Goal: Information Seeking & Learning: Find contact information

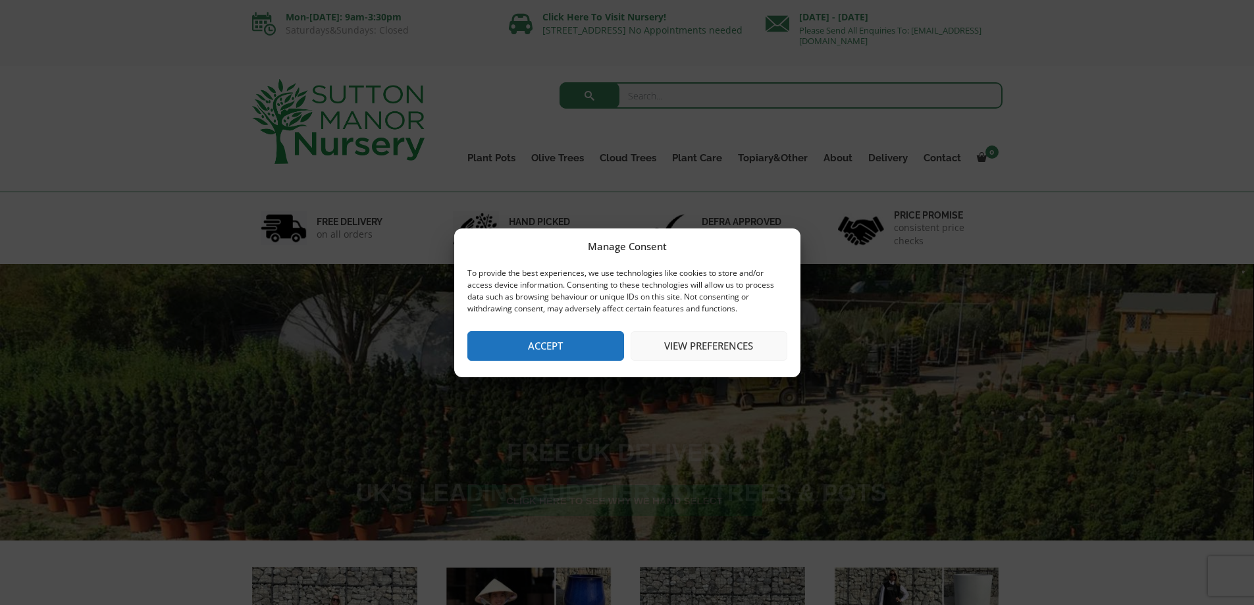
click at [592, 354] on button "Accept" at bounding box center [545, 346] width 157 height 30
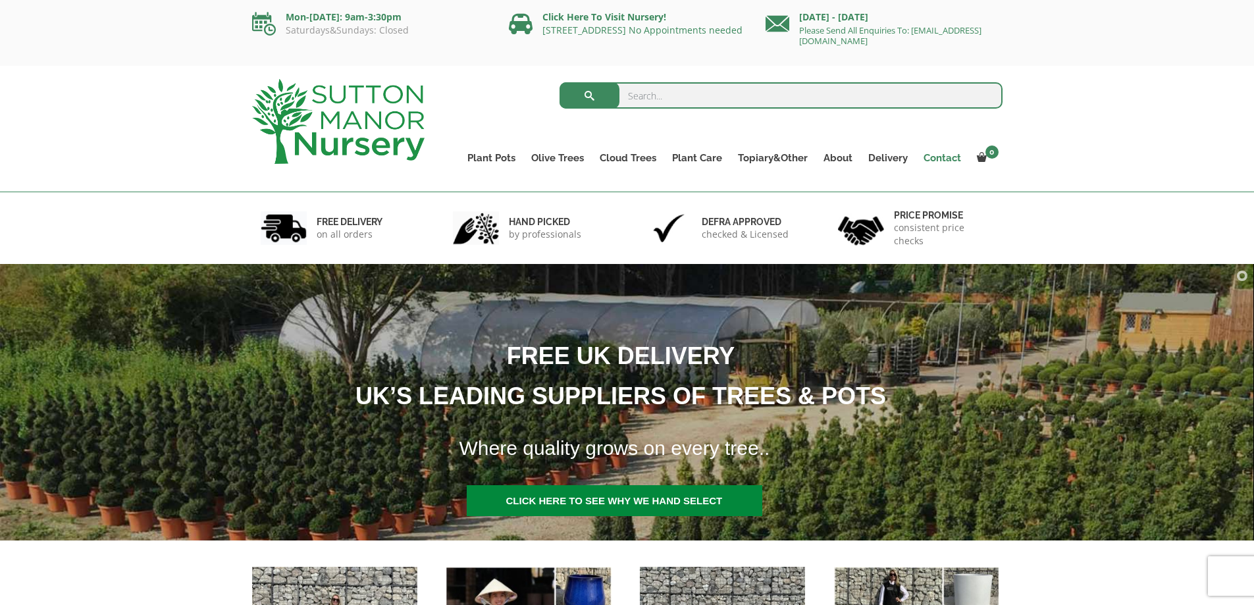
click at [946, 159] on link "Contact" at bounding box center [942, 158] width 53 height 18
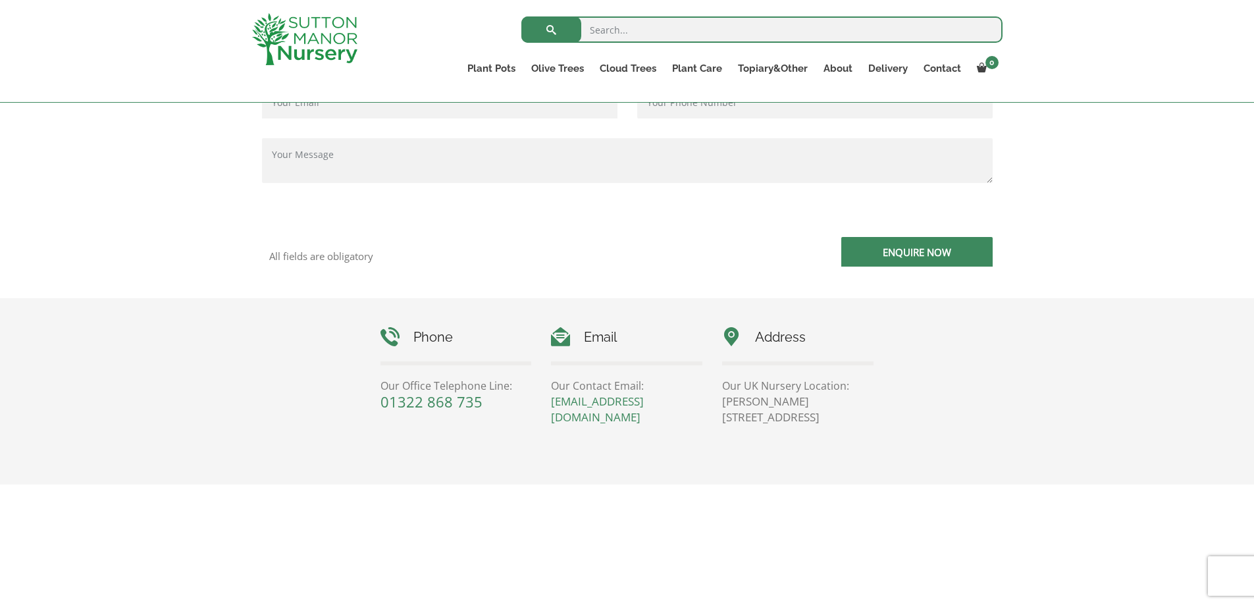
scroll to position [395, 0]
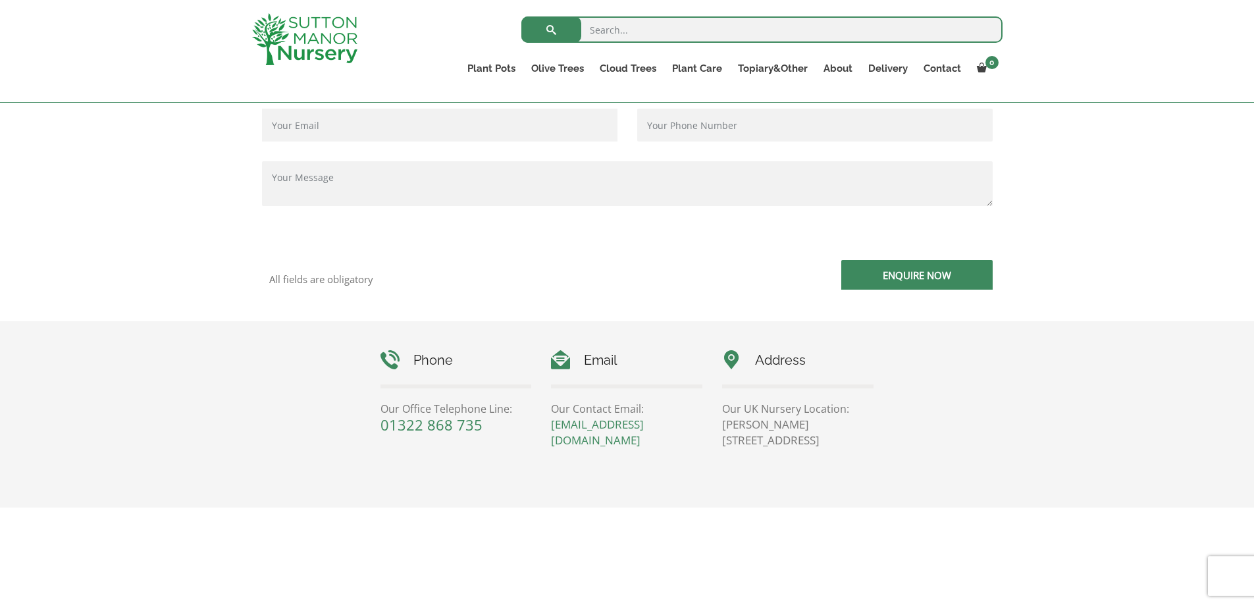
drag, startPoint x: 604, startPoint y: 444, endPoint x: 535, endPoint y: 443, distance: 69.8
click at [535, 443] on div "Phone Our Office Telephone Line: [PHONE_NUMBER] Email Our Contact Email: [EMAIL…" at bounding box center [628, 399] width 514 height 98
click at [538, 433] on div "Phone Our Office Telephone Line: [PHONE_NUMBER]" at bounding box center [456, 391] width 171 height 82
drag, startPoint x: 546, startPoint y: 428, endPoint x: 606, endPoint y: 448, distance: 63.1
click at [606, 448] on div "Email Our Contact Email: [EMAIL_ADDRESS][DOMAIN_NAME]" at bounding box center [626, 399] width 171 height 98
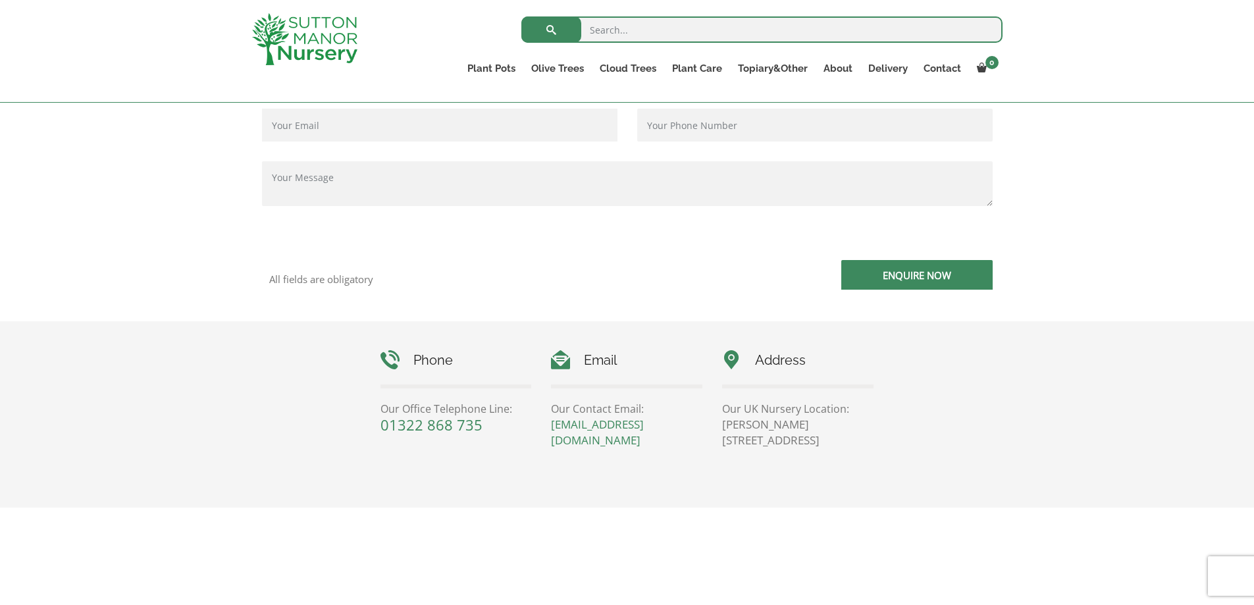
drag, startPoint x: 540, startPoint y: 431, endPoint x: 664, endPoint y: 466, distance: 128.8
click at [664, 466] on div "Phone Our Office Telephone Line: [PHONE_NUMBER] Email Our Contact Email: [EMAIL…" at bounding box center [628, 407] width 514 height 173
drag, startPoint x: 550, startPoint y: 425, endPoint x: 638, endPoint y: 440, distance: 89.6
click at [638, 440] on div "Email Our Contact Email: [EMAIL_ADDRESS][DOMAIN_NAME]" at bounding box center [626, 399] width 171 height 98
copy link "[EMAIL_ADDRESS][DOMAIN_NAME]"
